Goal: Obtain resource: Obtain resource

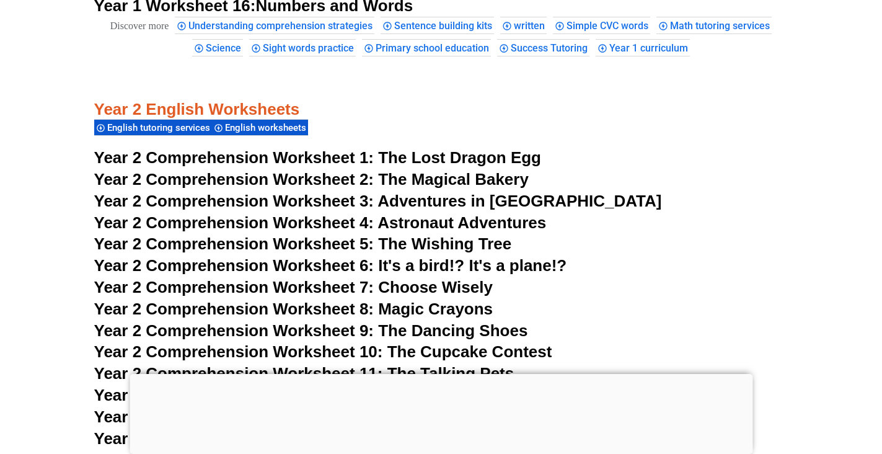
scroll to position [2781, 0]
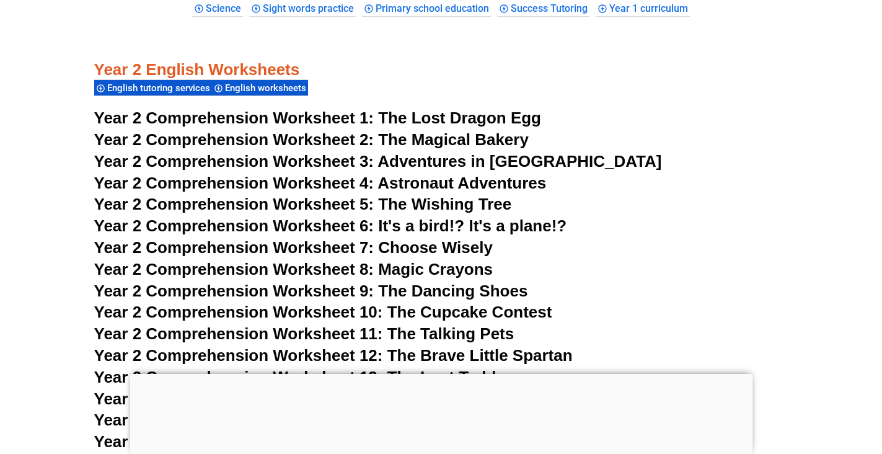
click at [408, 121] on span "The Lost Dragon Egg" at bounding box center [459, 117] width 163 height 19
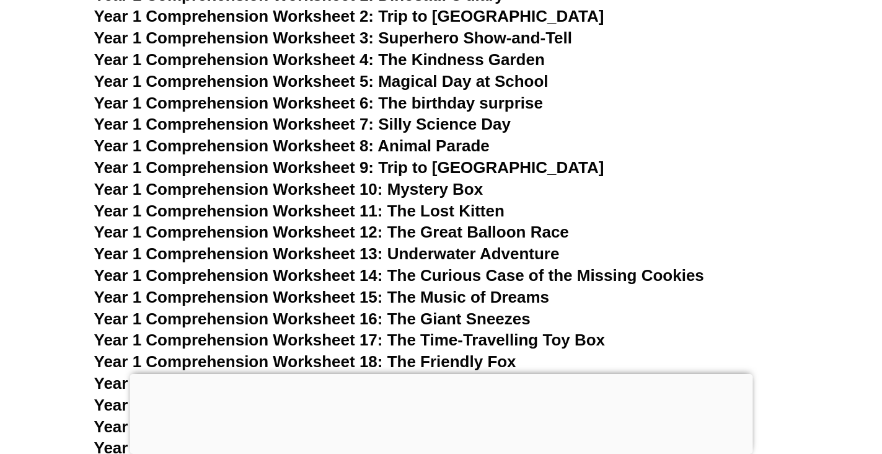
scroll to position [1475, 0]
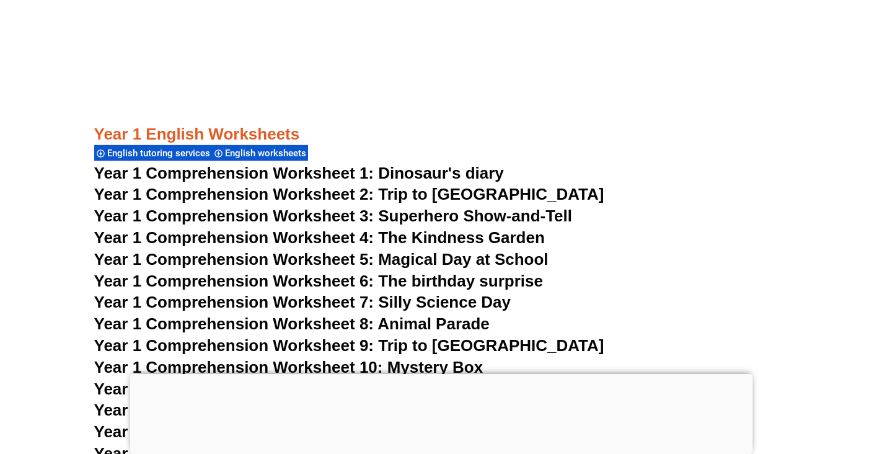
click at [463, 174] on span "Year 1 Comprehension Worksheet 1: Dinosaur's diary" at bounding box center [299, 173] width 410 height 19
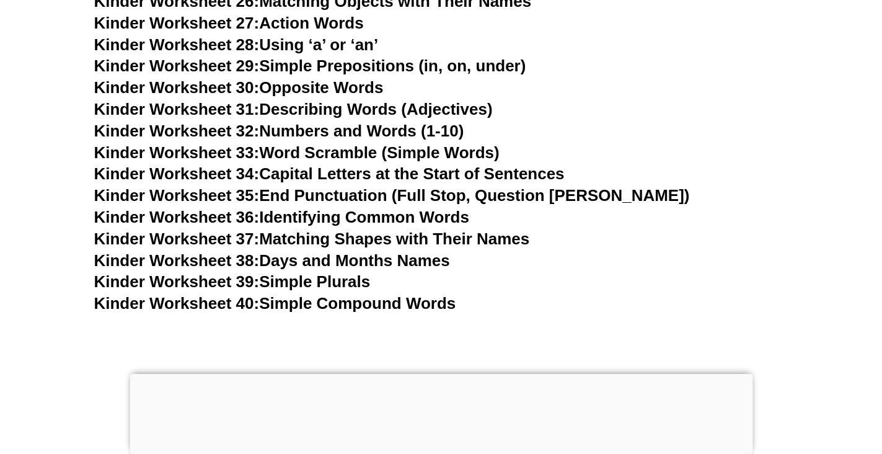
scroll to position [1059, 0]
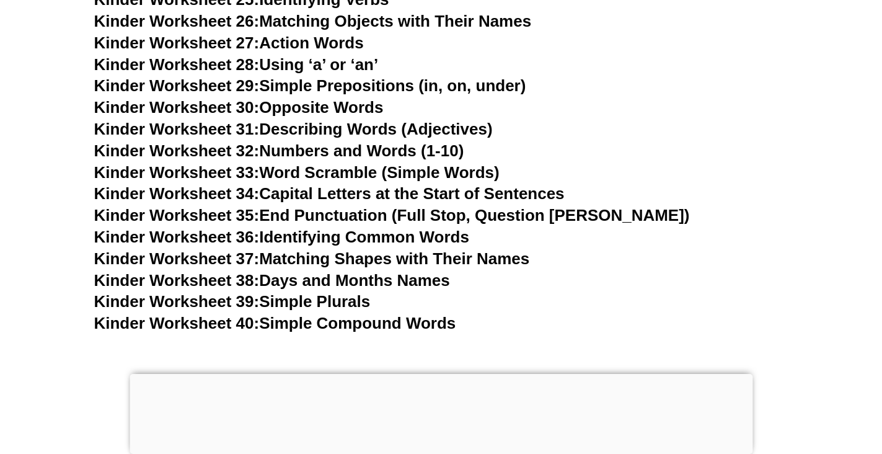
click at [327, 104] on link "Kinder Worksheet 30: Opposite Words" at bounding box center [238, 107] width 289 height 19
click at [333, 125] on link "Kinder Worksheet 31: Describing Words (Adjectives)" at bounding box center [293, 129] width 398 height 19
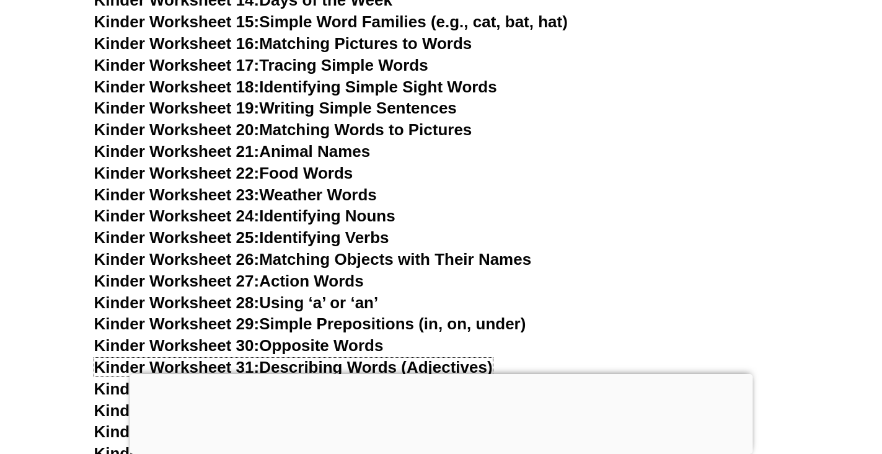
scroll to position [722, 0]
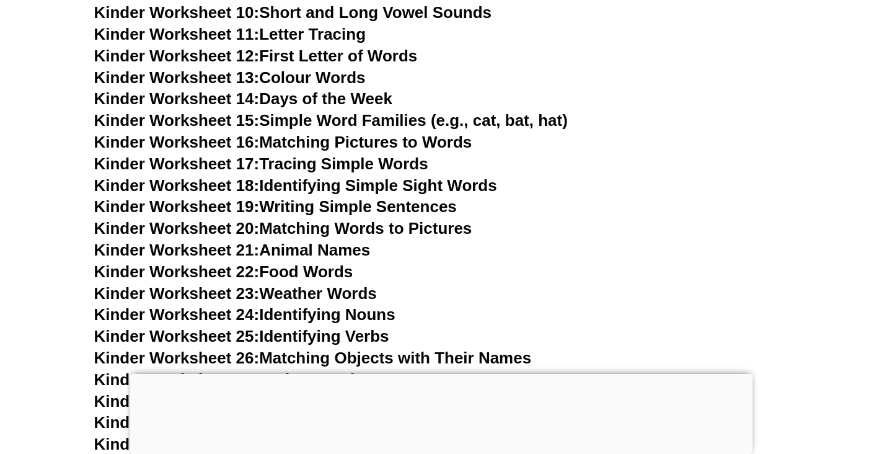
click at [441, 145] on link "Kinder Worksheet 16: Matching Pictures to Words" at bounding box center [283, 142] width 378 height 19
